Goal: Task Accomplishment & Management: Use online tool/utility

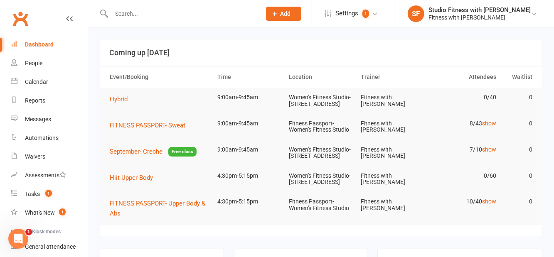
scroll to position [49, 0]
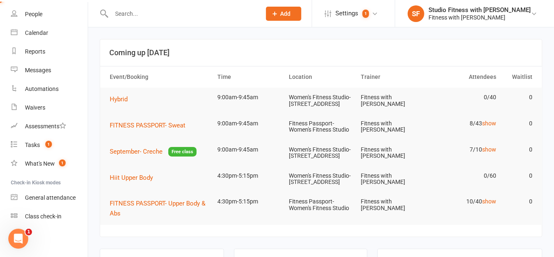
click at [52, 216] on div "Class check-in" at bounding box center [43, 216] width 37 height 7
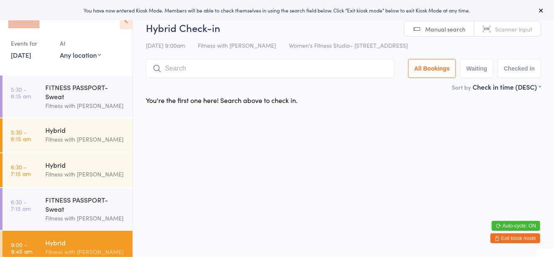
click at [85, 58] on select "Any location Women's Fitness Studio- 14 Madden Street, Aitkenvale Fitness Passp…" at bounding box center [80, 54] width 41 height 9
select select "1"
click at [60, 50] on select "Any location Women's Fitness Studio- 14 Madden Street, Aitkenvale Fitness Passp…" at bounding box center [80, 54] width 41 height 9
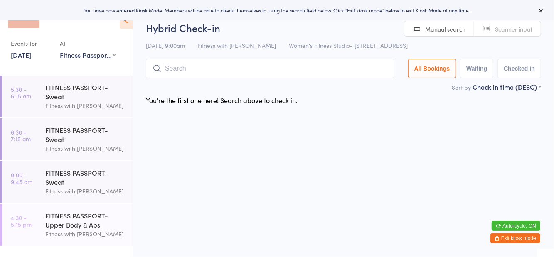
click at [482, 66] on button "Waiting" at bounding box center [476, 68] width 33 height 19
select select "0"
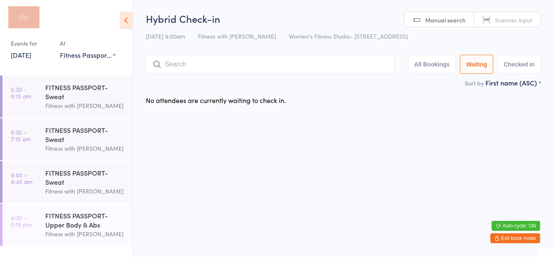
click at [93, 178] on div "FITNESS PASSPORT- Sweat" at bounding box center [85, 177] width 80 height 18
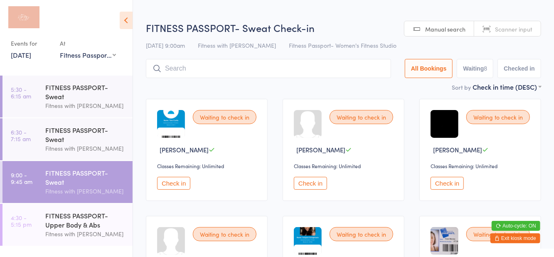
click at [473, 75] on button "Waiting 8" at bounding box center [474, 68] width 37 height 19
select select "0"
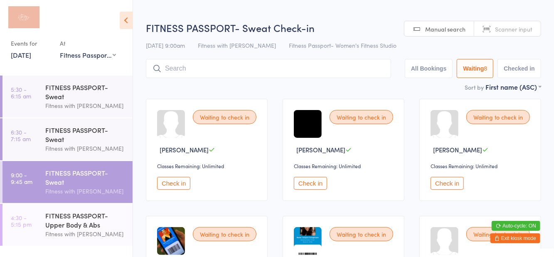
click at [130, 21] on icon at bounding box center [126, 20] width 13 height 17
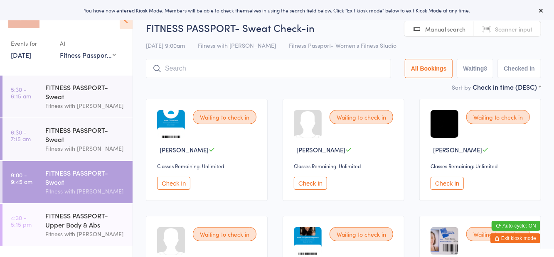
click at [23, 97] on time "5:30 - 6:15 am" at bounding box center [21, 92] width 20 height 13
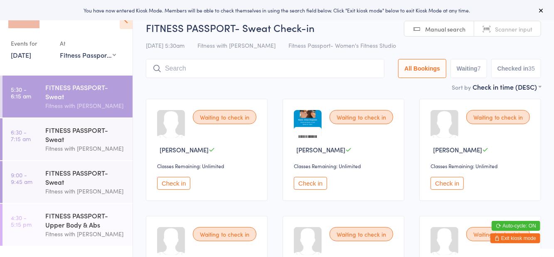
click at [358, 44] on span "Fitness Passport- Women's Fitness Studio" at bounding box center [342, 45] width 108 height 8
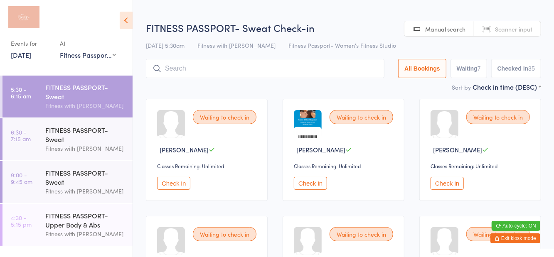
click at [26, 159] on link "6:30 - 7:15 am FITNESS PASSPORT- Sweat Fitness with Zoe" at bounding box center [67, 139] width 130 height 42
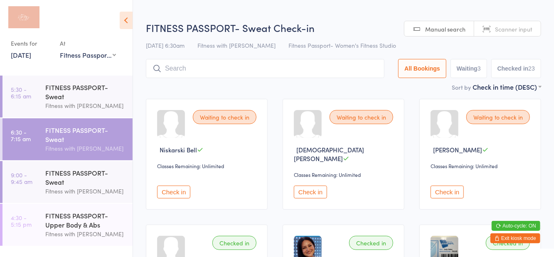
click at [331, 39] on div "FITNESS PASSPORT- Sweat Check-in 11 Sep 6:30am Fitness with Zoe Fitness Passpor…" at bounding box center [343, 51] width 395 height 61
click at [46, 197] on div "FITNESS PASSPORT- Sweat Fitness with Zoe" at bounding box center [88, 182] width 87 height 42
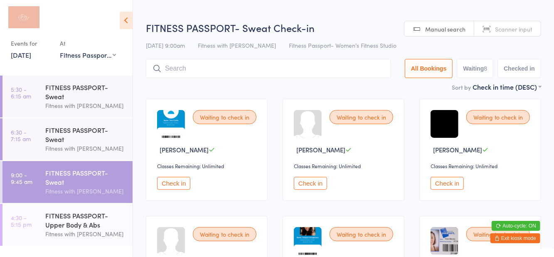
click at [467, 76] on button "Waiting 8" at bounding box center [474, 68] width 37 height 19
select select "0"
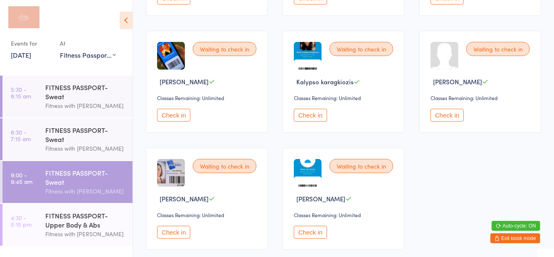
scroll to position [187, 0]
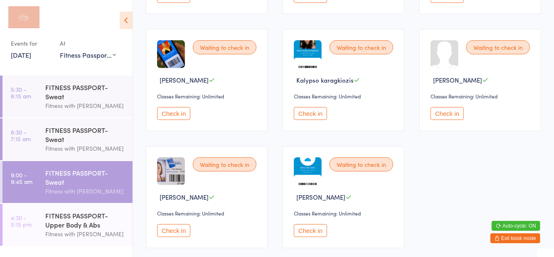
click at [315, 234] on button "Check in" at bounding box center [310, 230] width 33 height 13
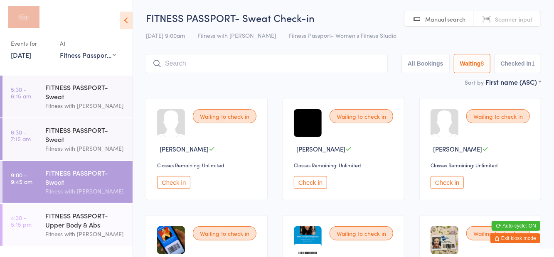
scroll to position [14, 0]
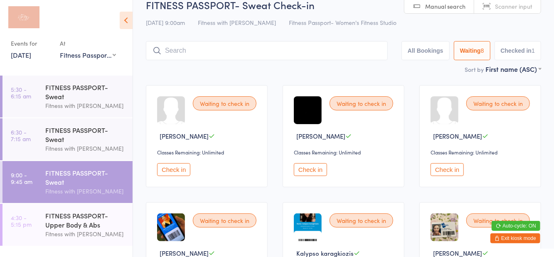
click at [442, 168] on button "Check in" at bounding box center [446, 169] width 33 height 13
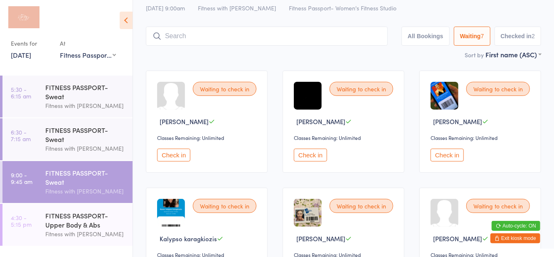
scroll to position [22, 0]
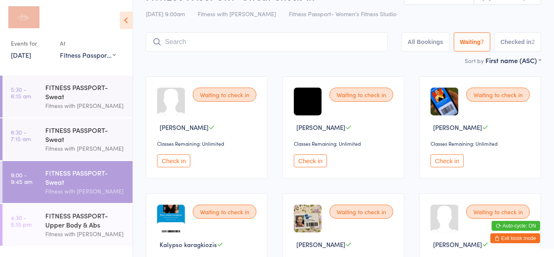
click at [184, 43] on input "search" at bounding box center [267, 41] width 242 height 19
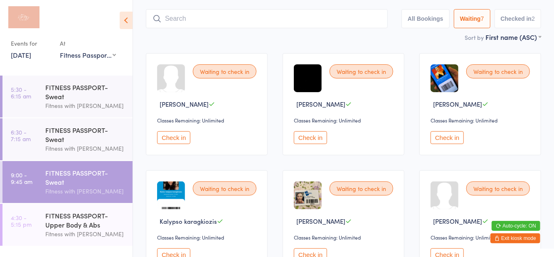
scroll to position [55, 0]
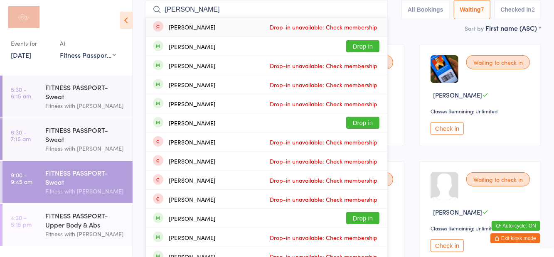
type input "Carley r"
click at [182, 46] on div "Carley Rowbotham" at bounding box center [192, 46] width 47 height 7
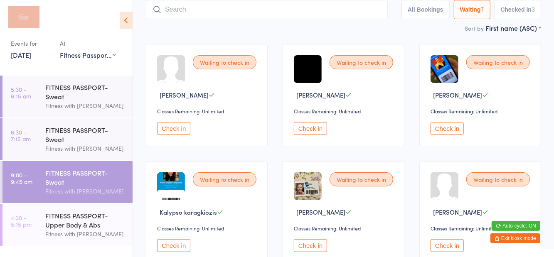
click at [272, 24] on div "Sort by First name (ASC) First name (ASC) First name (DESC) Last name (ASC) Las…" at bounding box center [343, 27] width 395 height 9
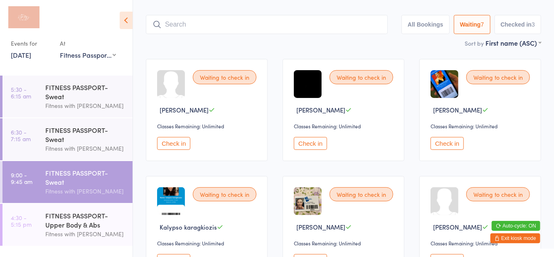
scroll to position [0, 0]
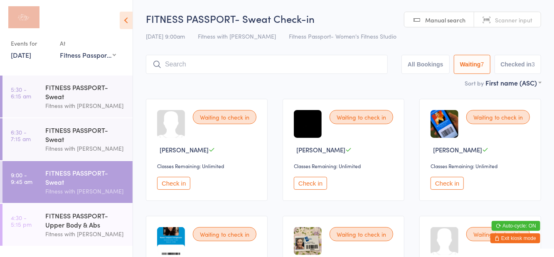
click at [128, 15] on icon at bounding box center [126, 20] width 13 height 17
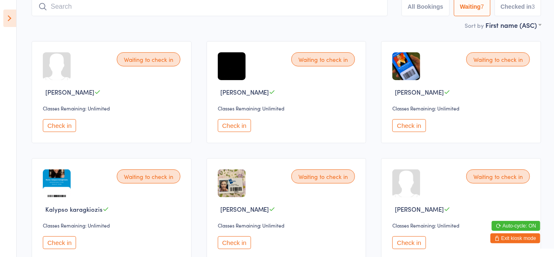
scroll to position [59, 0]
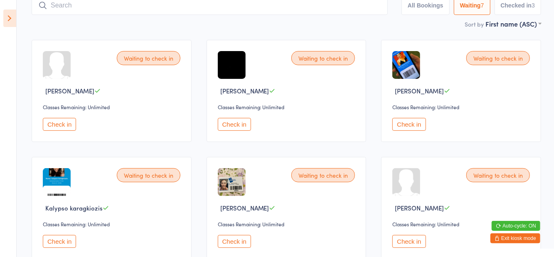
click at [237, 246] on button "Check in" at bounding box center [234, 241] width 33 height 13
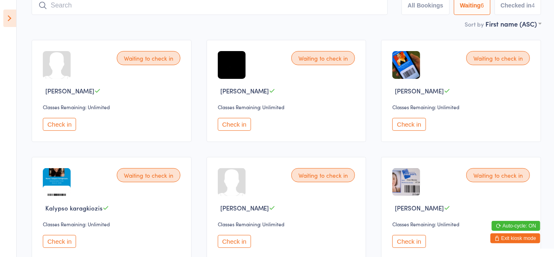
click at [54, 243] on button "Check in" at bounding box center [59, 241] width 33 height 13
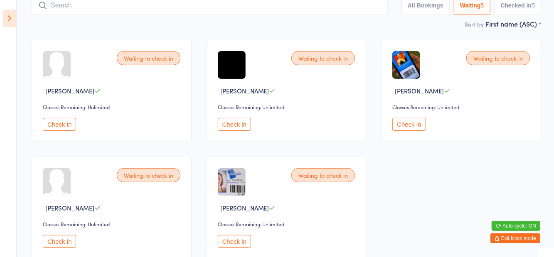
click at [75, 9] on input "search" at bounding box center [210, 5] width 356 height 19
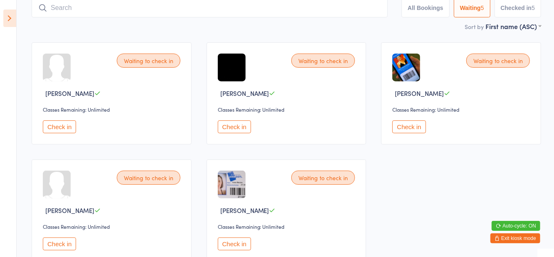
scroll to position [55, 0]
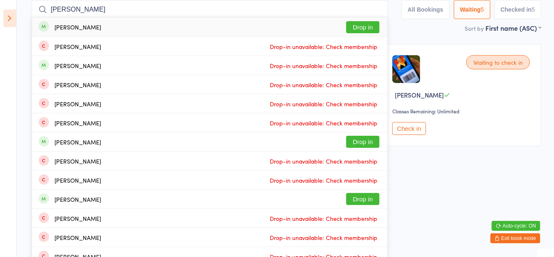
type input "Watson"
click at [368, 30] on button "Drop in" at bounding box center [362, 27] width 33 height 12
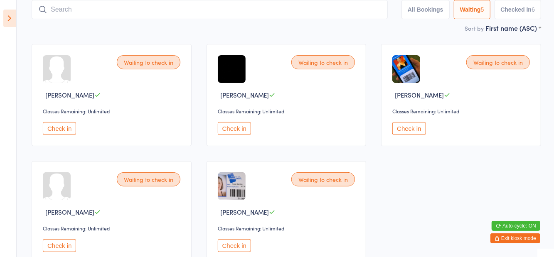
click at [395, 34] on main "FITNESS PASSPORT- Sweat Check-in 11 Sep 9:00am Fitness with Zoe Fitness Passpor…" at bounding box center [286, 114] width 509 height 314
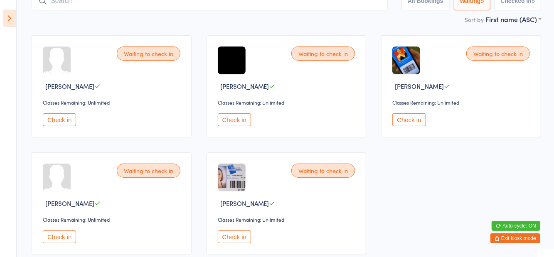
scroll to position [67, 0]
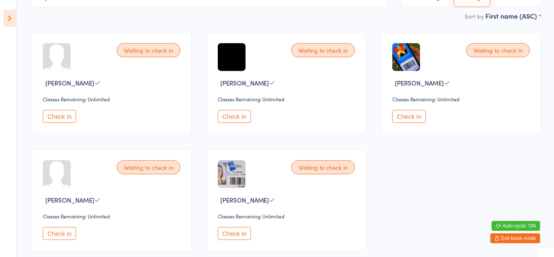
click at [72, 237] on button "Check in" at bounding box center [59, 233] width 33 height 13
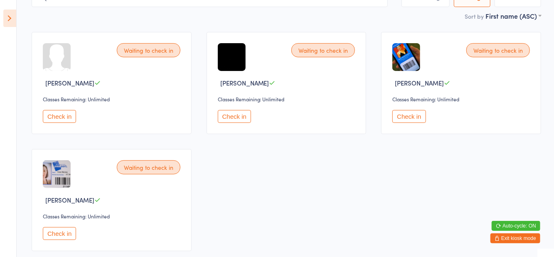
scroll to position [0, 0]
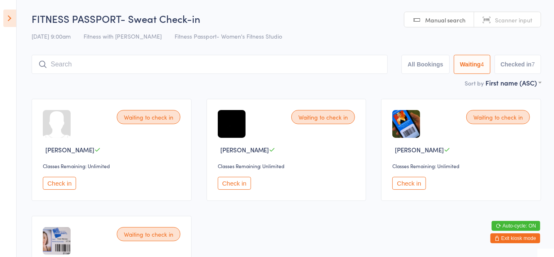
click at [120, 66] on input "search" at bounding box center [210, 64] width 356 height 19
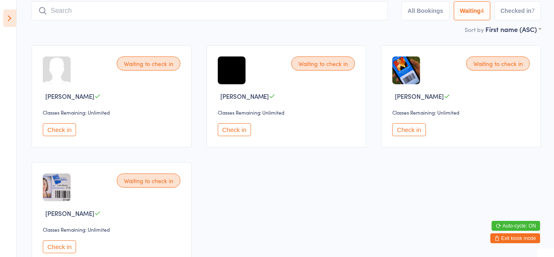
scroll to position [55, 0]
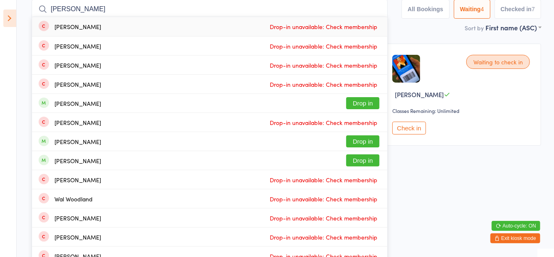
type input "Woods"
click at [375, 107] on button "Drop in" at bounding box center [362, 103] width 33 height 12
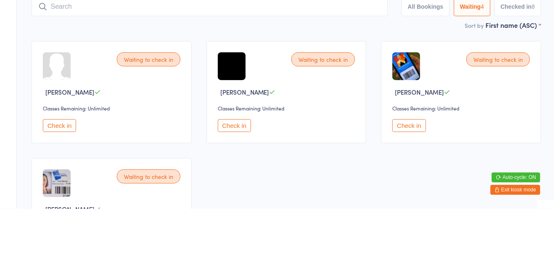
scroll to position [9, 0]
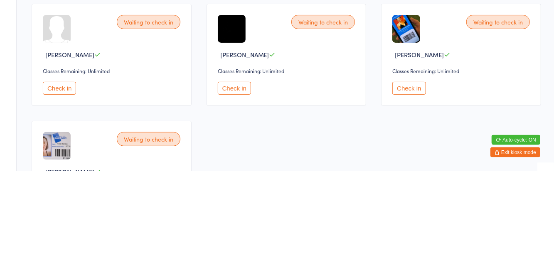
click at [233, 180] on button "Check in" at bounding box center [234, 174] width 33 height 13
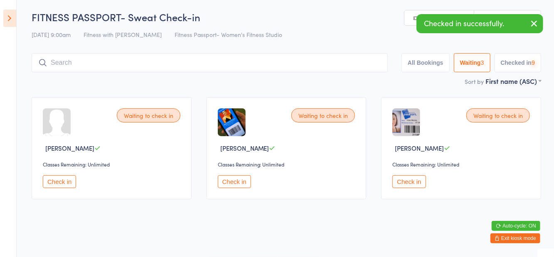
scroll to position [2, 0]
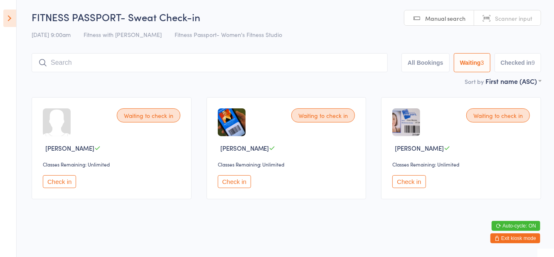
click at [239, 178] on button "Check in" at bounding box center [234, 181] width 33 height 13
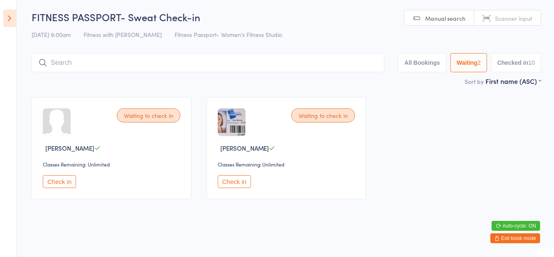
click at [241, 181] on button "Check in" at bounding box center [234, 181] width 33 height 13
